Goal: Task Accomplishment & Management: Manage account settings

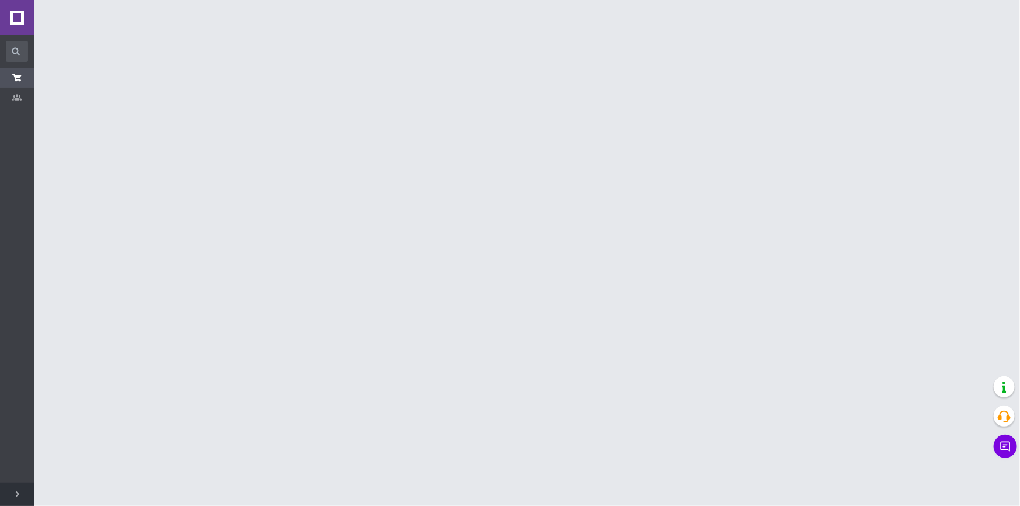
click at [243, 29] on html "Auto Comfort Ваш ID: 3431568 Сайт Auto Comfort Кабинет покупателя Проверить сос…" at bounding box center [510, 14] width 1020 height 29
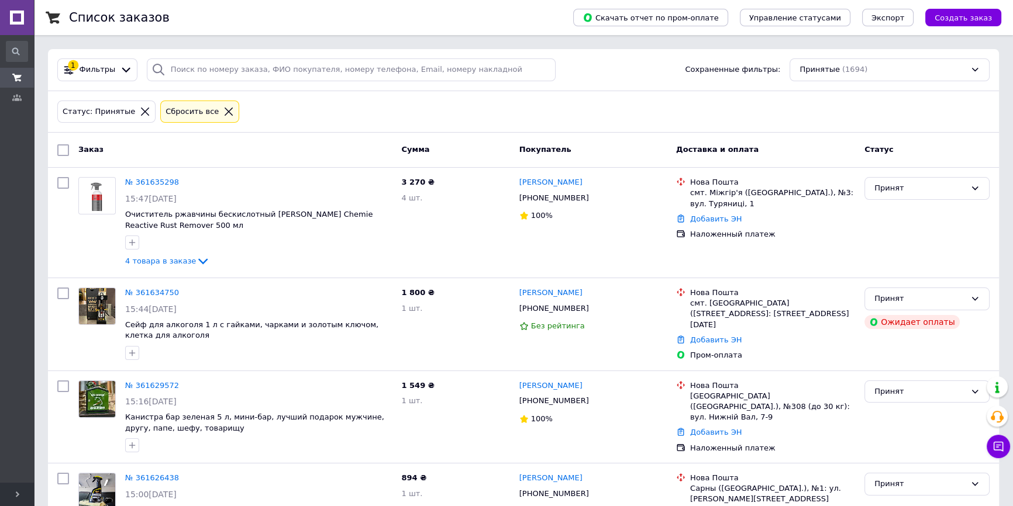
click at [222, 99] on div "Сбросить все" at bounding box center [200, 111] width 84 height 27
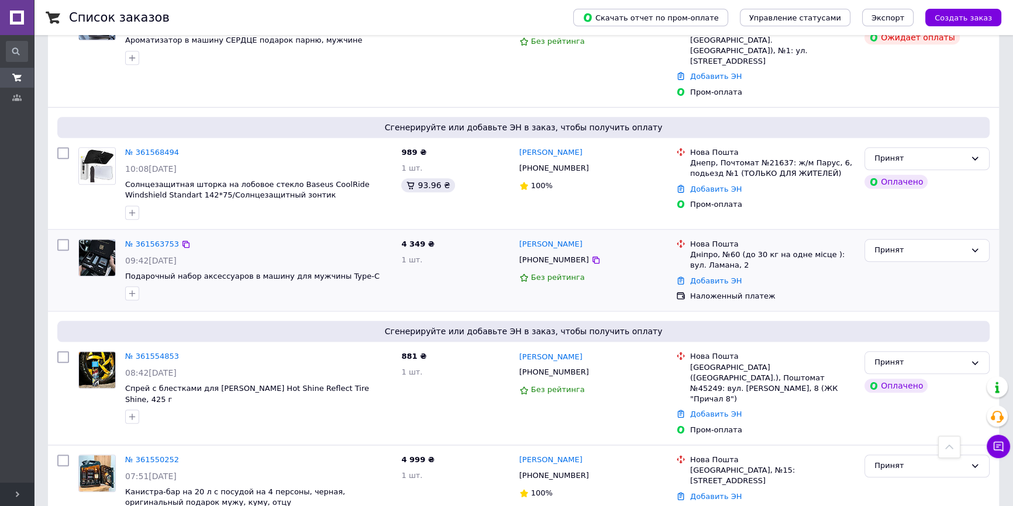
scroll to position [1435, 0]
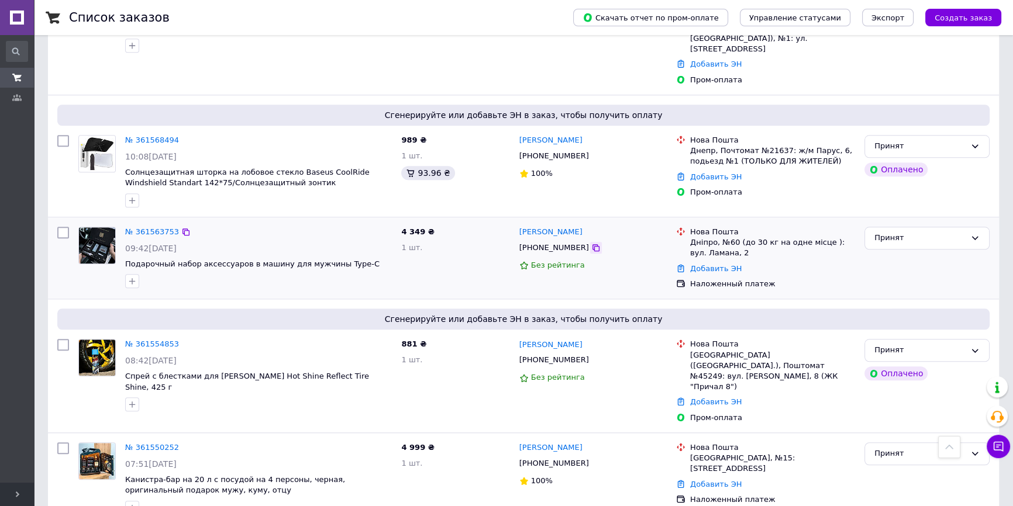
click at [590, 242] on div at bounding box center [596, 248] width 12 height 12
click at [592, 244] on icon at bounding box center [595, 247] width 7 height 7
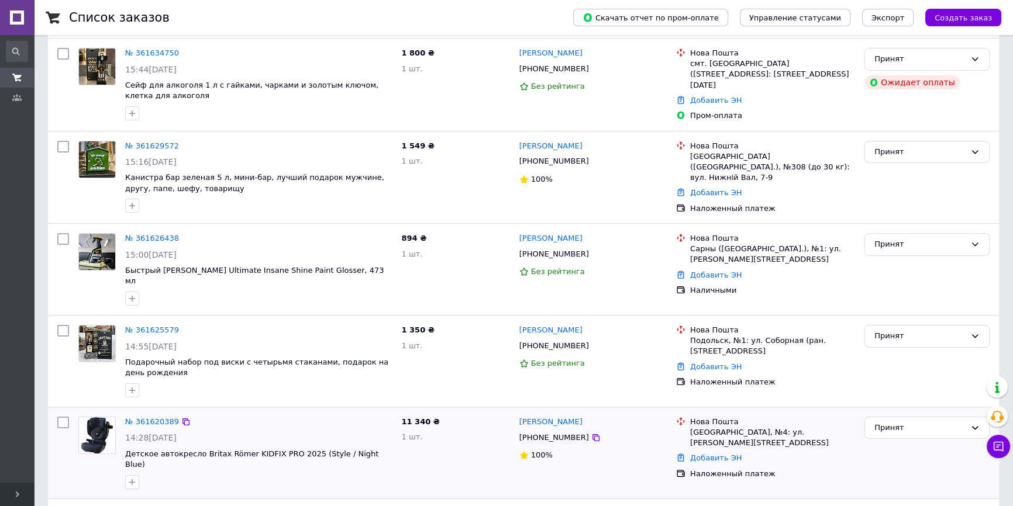
scroll to position [372, 0]
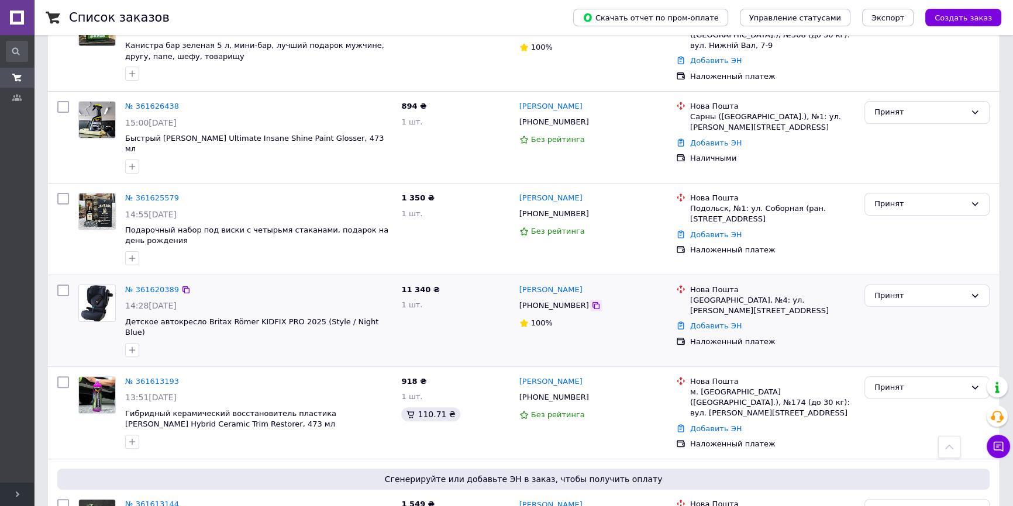
click at [591, 301] on icon at bounding box center [595, 305] width 9 height 9
click at [475, 308] on div "11 340 ₴ 1 шт." at bounding box center [455, 321] width 118 height 82
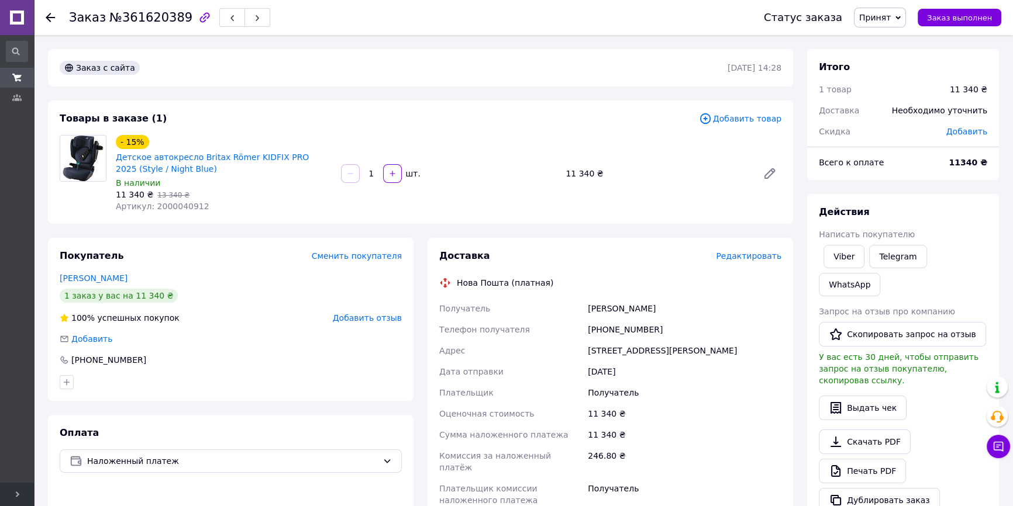
click at [297, 376] on div at bounding box center [230, 382] width 347 height 19
click at [318, 367] on div "Покупатель Сменить покупателя Шевченко Юрий 1 заказ у вас на 11 340 ₴ 100% успе…" at bounding box center [230, 319] width 365 height 163
click at [327, 367] on div "Покупатель Сменить покупателя Шевченко Юрий 1 заказ у вас на 11 340 ₴ 100% успе…" at bounding box center [230, 319] width 365 height 163
click at [325, 367] on div "Покупатель Сменить покупателя Шевченко Юрий 1 заказ у вас на 11 340 ₴ 100% успе…" at bounding box center [230, 319] width 365 height 163
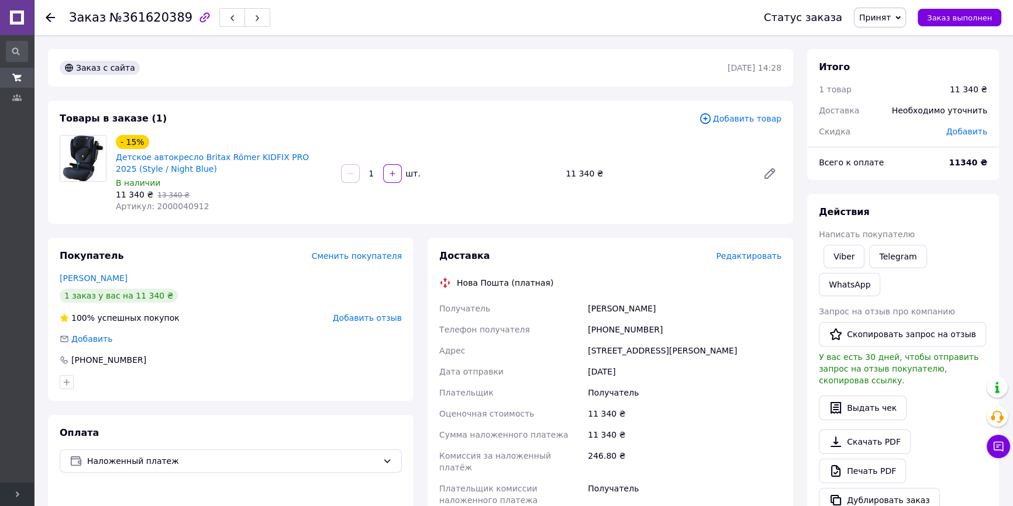
click at [605, 330] on div "[PHONE_NUMBER]" at bounding box center [684, 329] width 198 height 21
copy div "380671242704"
click at [202, 293] on div "1 заказ у вас на 11 340 ₴" at bounding box center [231, 296] width 342 height 14
click at [608, 327] on div "[PHONE_NUMBER]" at bounding box center [684, 329] width 198 height 21
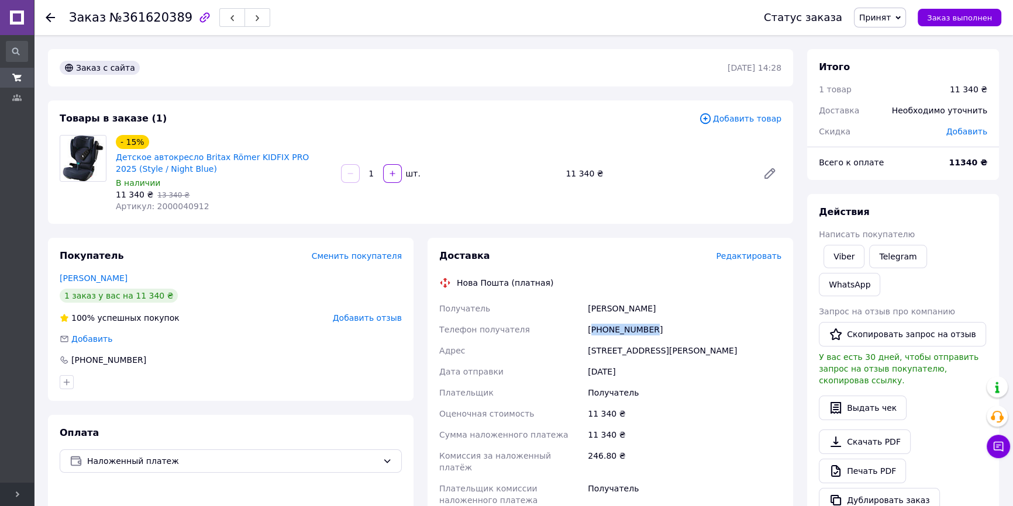
click at [608, 327] on div "[PHONE_NUMBER]" at bounding box center [684, 329] width 198 height 21
copy div "380671242704"
